Goal: Task Accomplishment & Management: Manage account settings

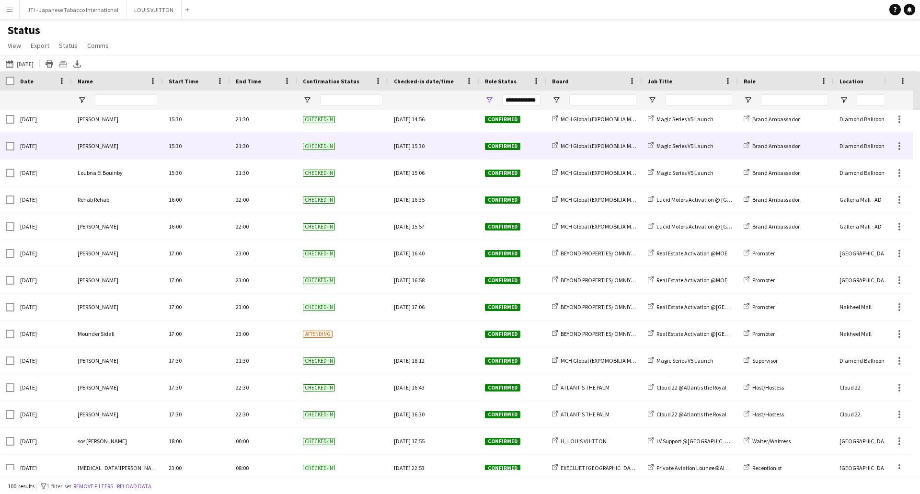
scroll to position [2323, 0]
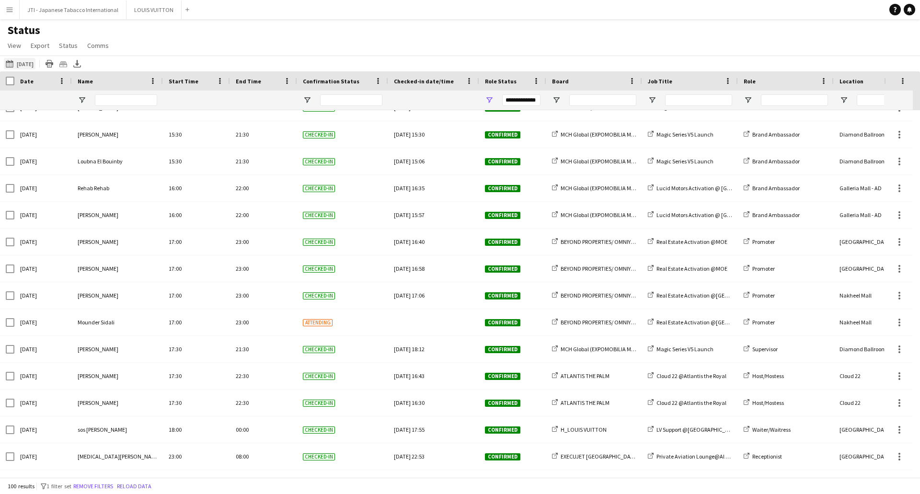
click at [25, 65] on button "14-08-2025 to 20-08-2025 Yesterday" at bounding box center [20, 63] width 32 height 11
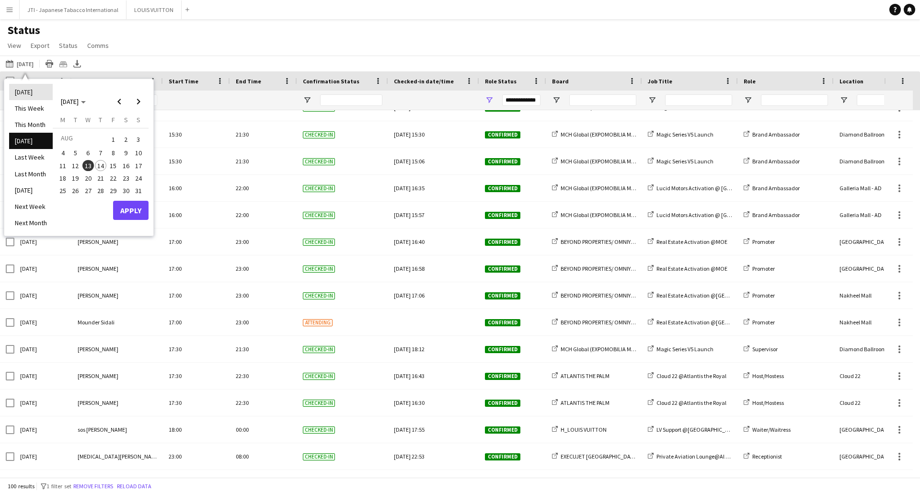
click at [26, 90] on li "[DATE]" at bounding box center [31, 92] width 44 height 16
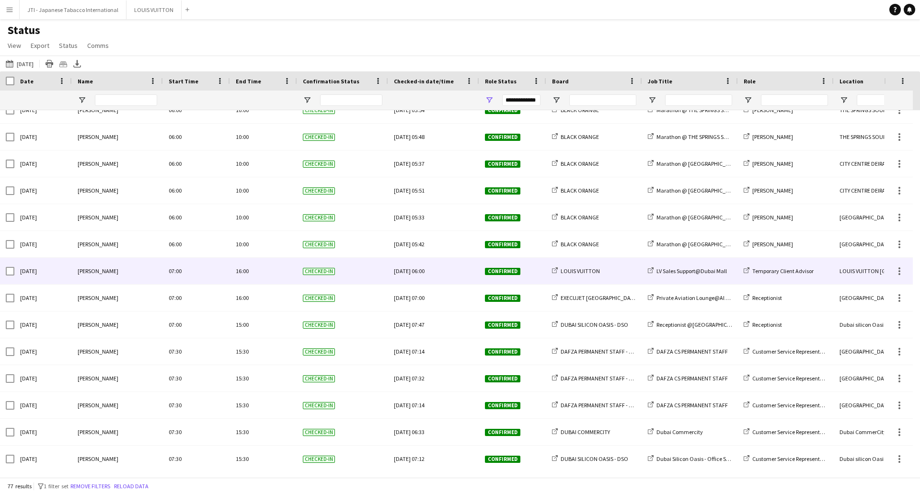
scroll to position [0, 0]
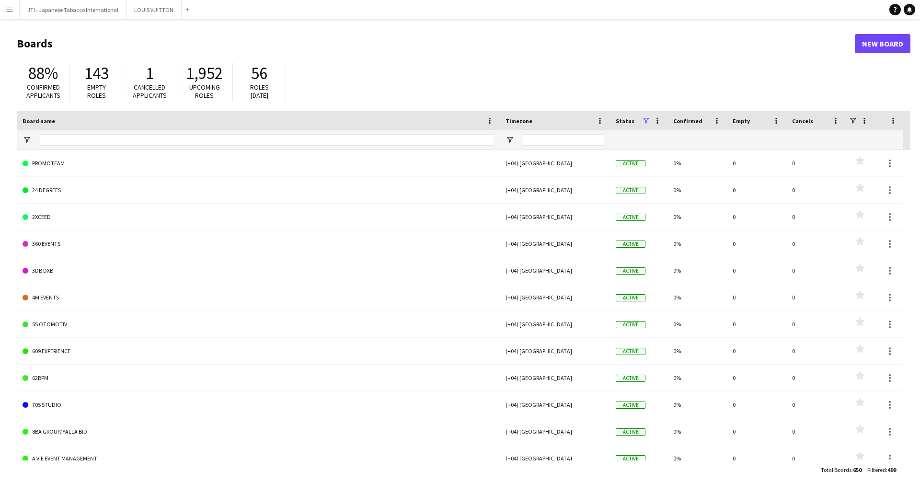
click at [11, 11] on app-icon "Menu" at bounding box center [10, 10] width 8 height 8
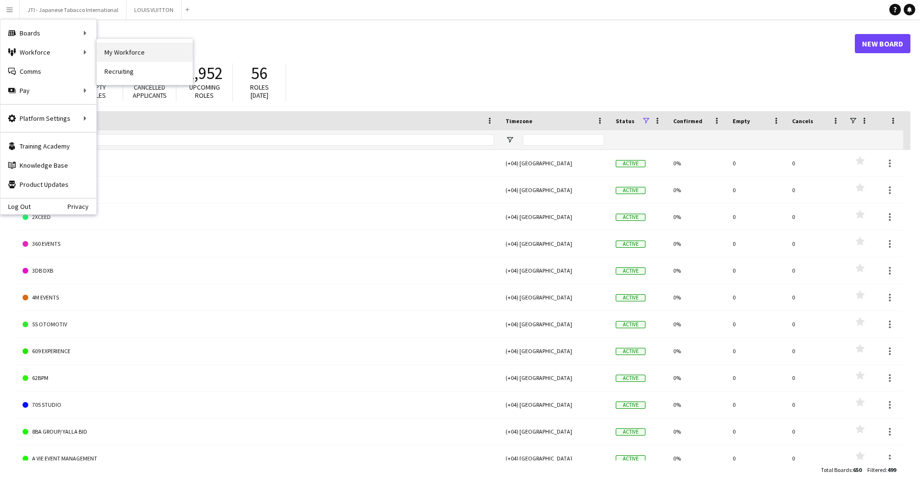
click at [128, 52] on link "My Workforce" at bounding box center [145, 52] width 96 height 19
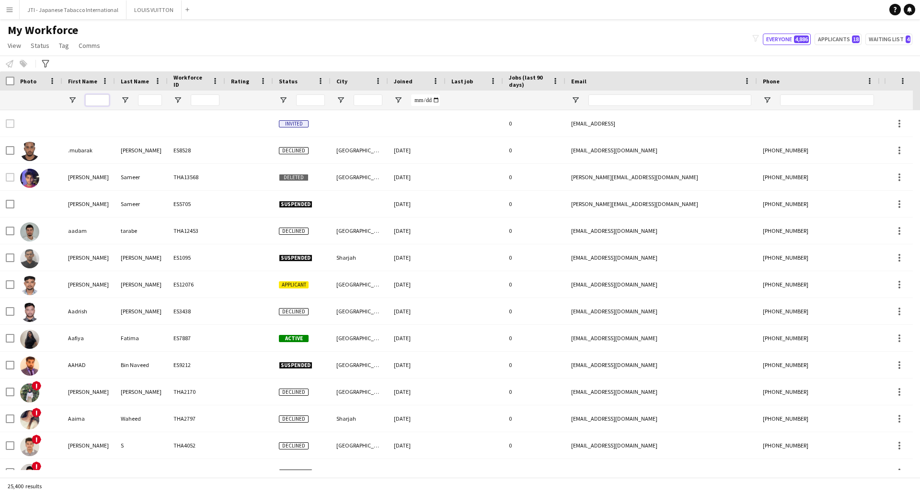
click at [100, 101] on input "First Name Filter Input" at bounding box center [97, 99] width 24 height 11
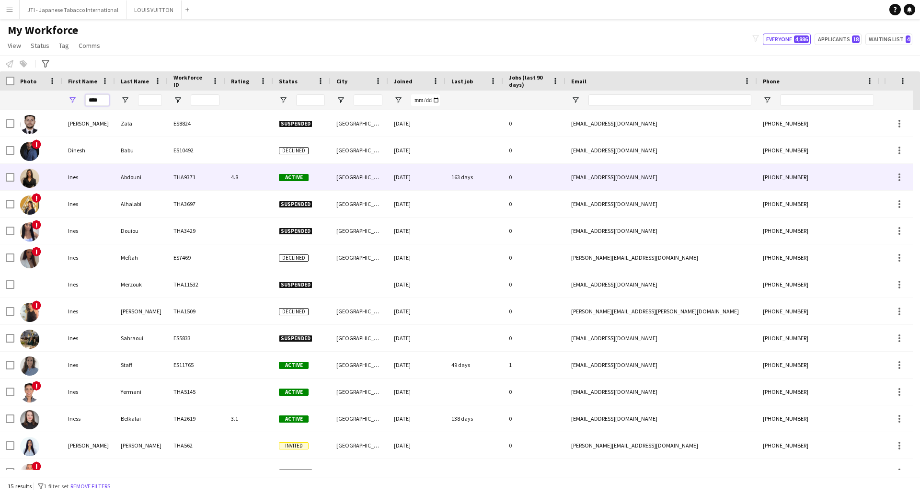
type input "****"
click at [128, 177] on div "Abdouni" at bounding box center [141, 177] width 53 height 26
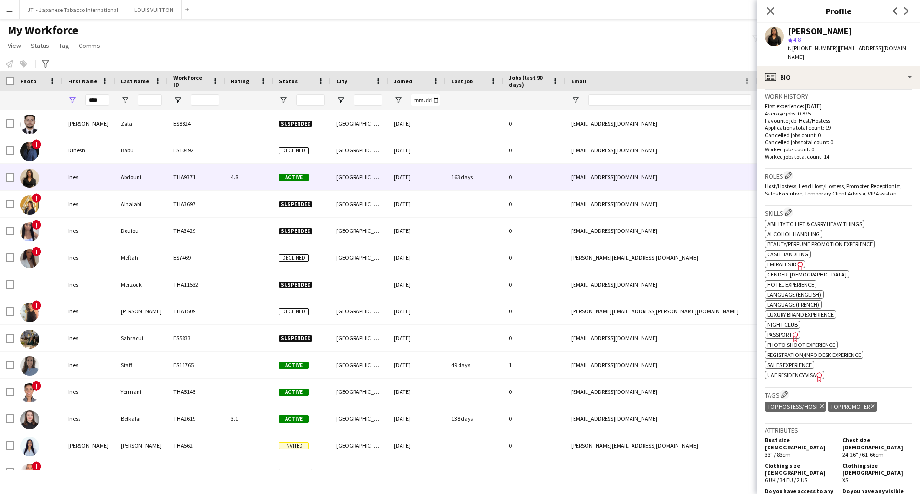
scroll to position [479, 0]
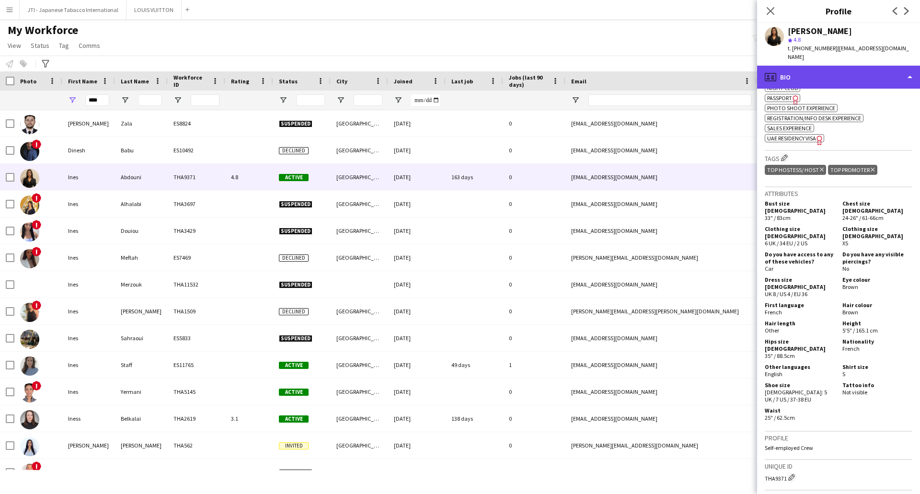
click at [832, 67] on div "profile Bio" at bounding box center [838, 77] width 163 height 23
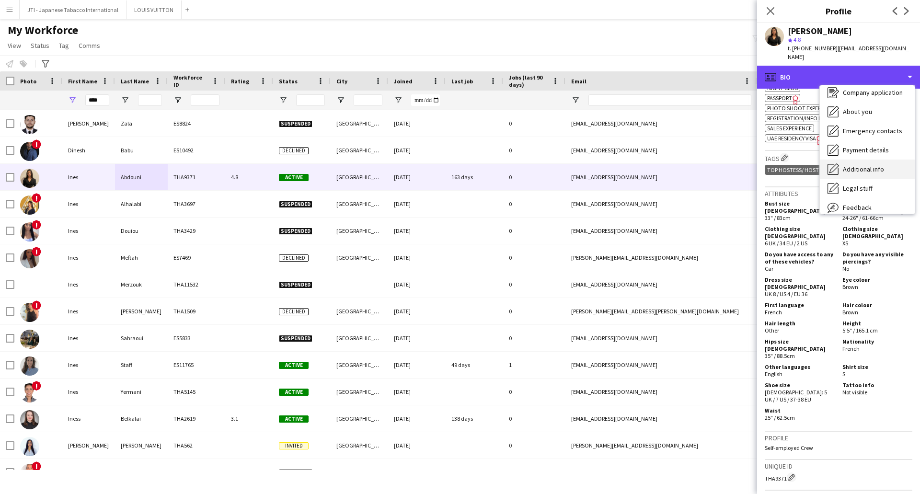
scroll to position [48, 0]
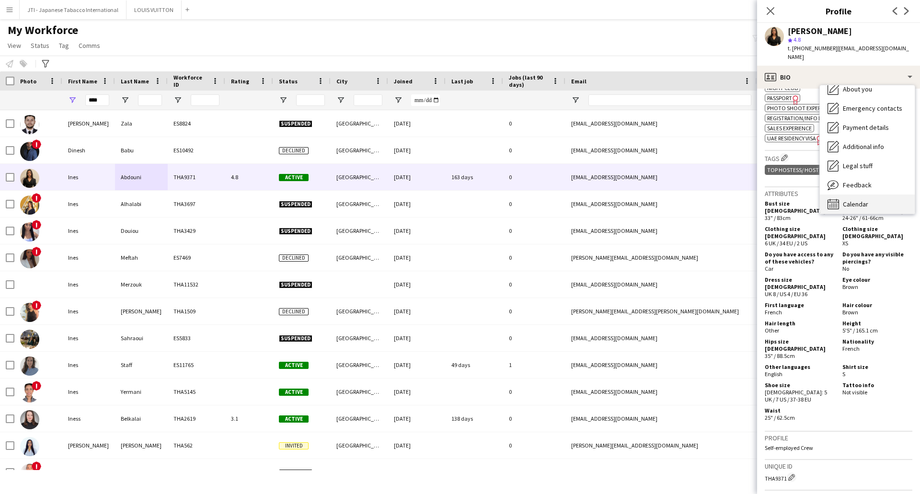
click at [857, 200] on span "Calendar" at bounding box center [855, 204] width 25 height 9
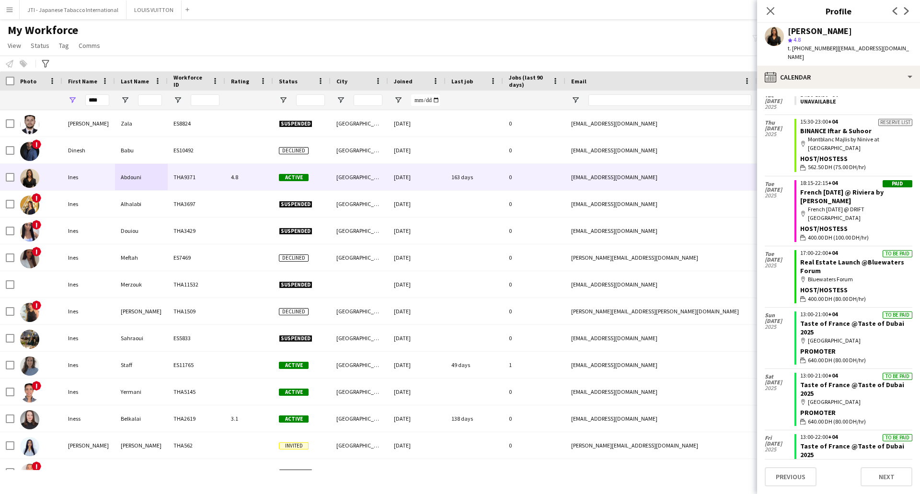
scroll to position [132, 0]
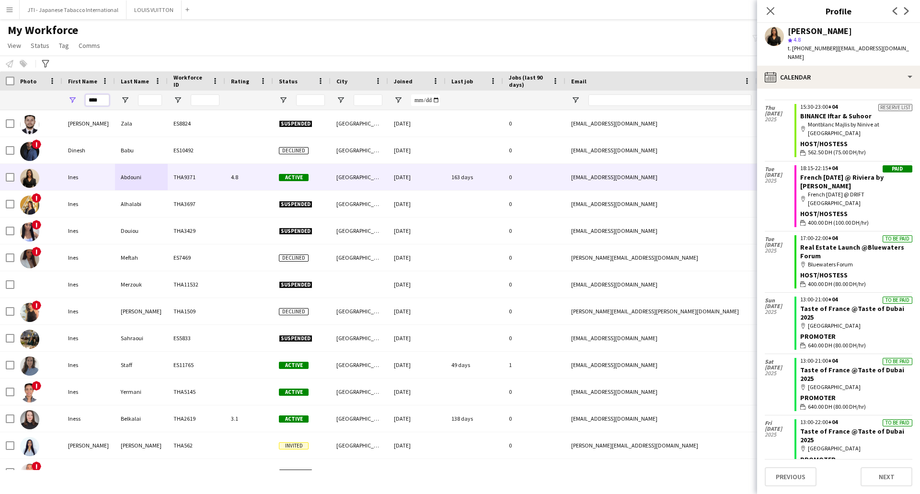
click at [39, 96] on div "****" at bounding box center [519, 100] width 1039 height 19
